Goal: Information Seeking & Learning: Learn about a topic

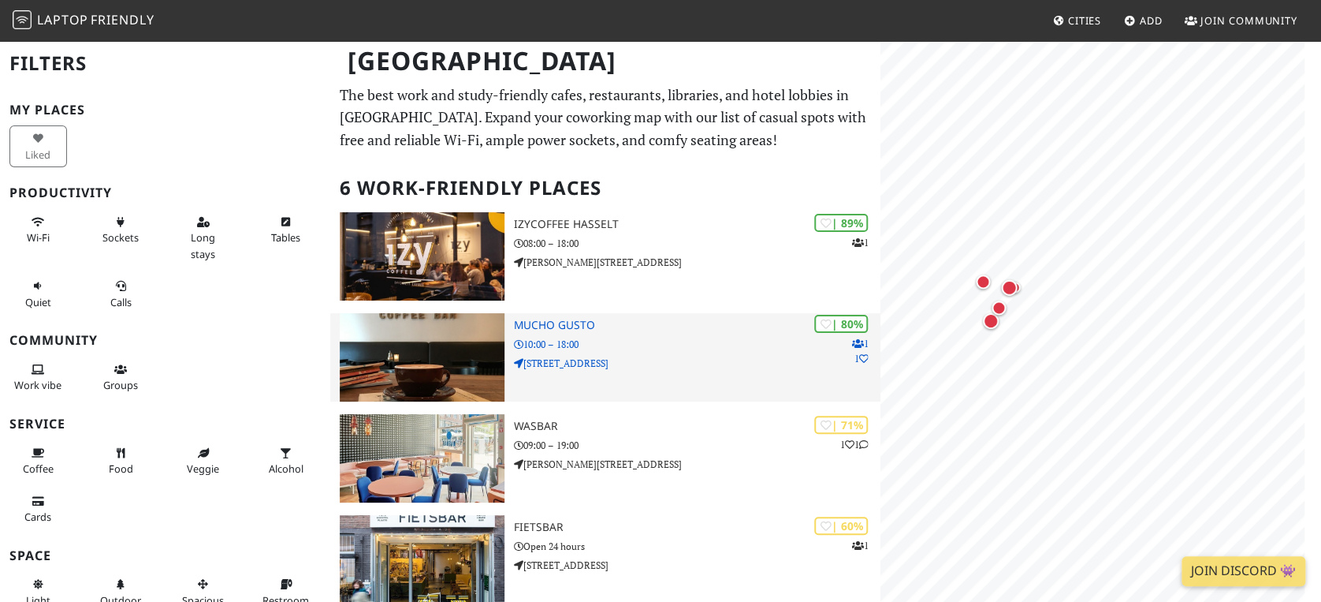
click at [833, 389] on div "Hasselt Filters My Places Liked Productivity Wi-Fi Sockets Long stays Tables Qu…" at bounding box center [660, 478] width 1321 height 879
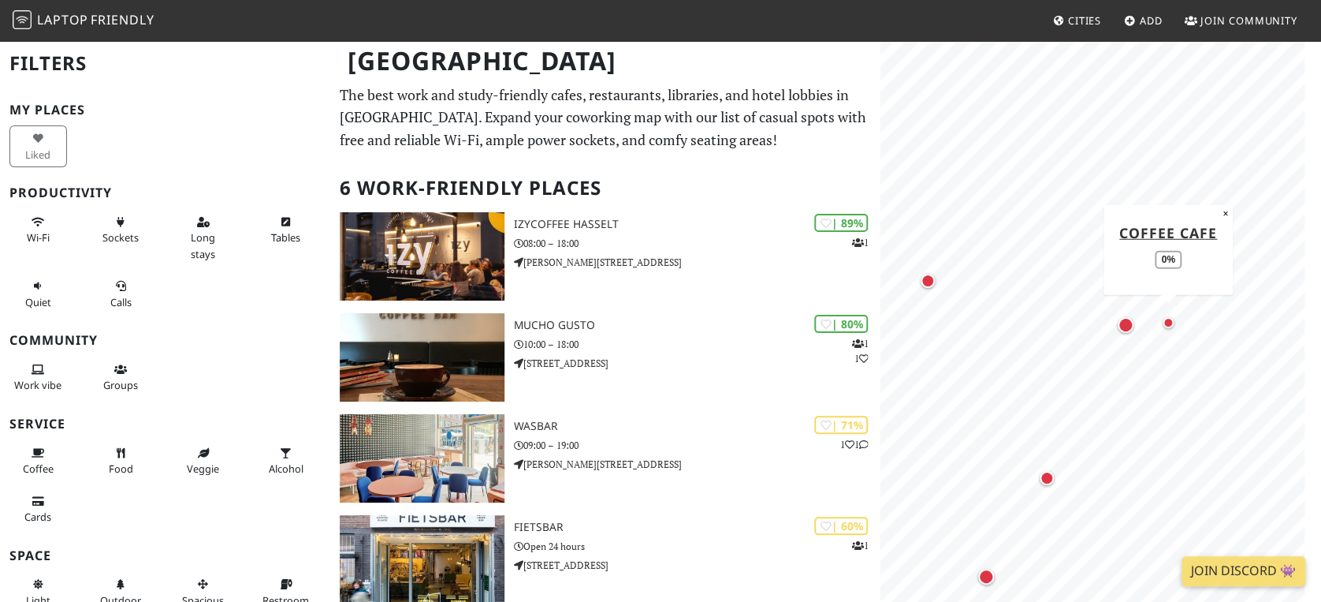
click at [990, 315] on div "Map marker" at bounding box center [1168, 322] width 19 height 19
click at [990, 324] on div "Map marker" at bounding box center [1126, 325] width 16 height 16
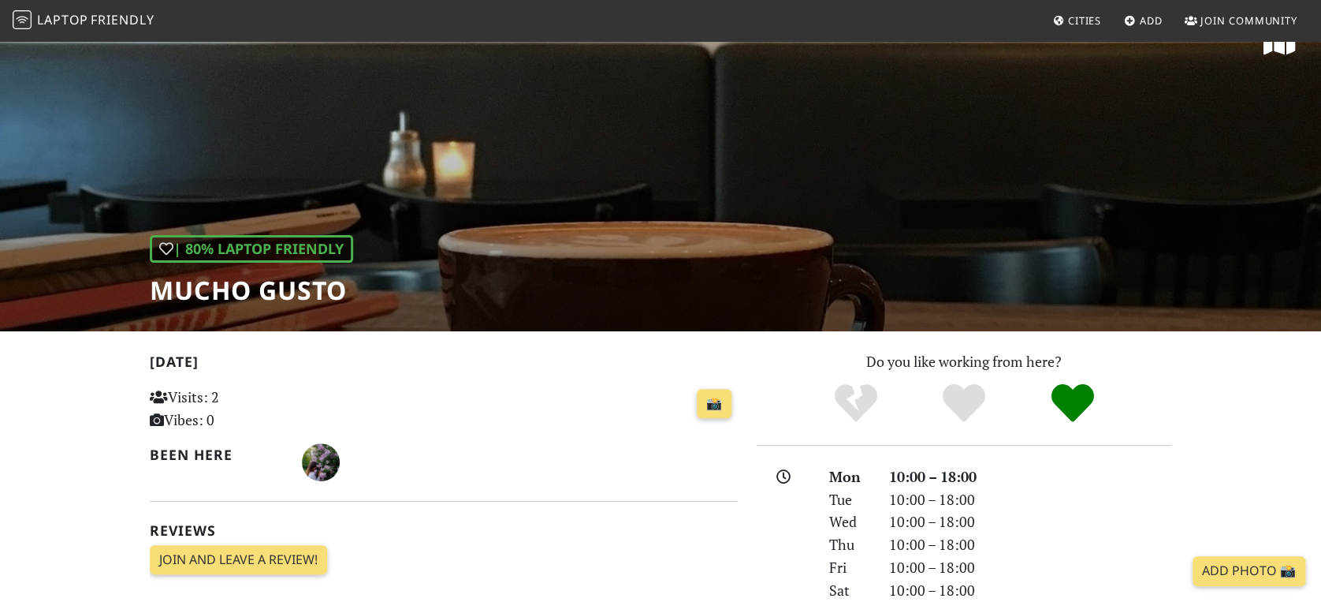
scroll to position [42, 0]
